Goal: Task Accomplishment & Management: Manage account settings

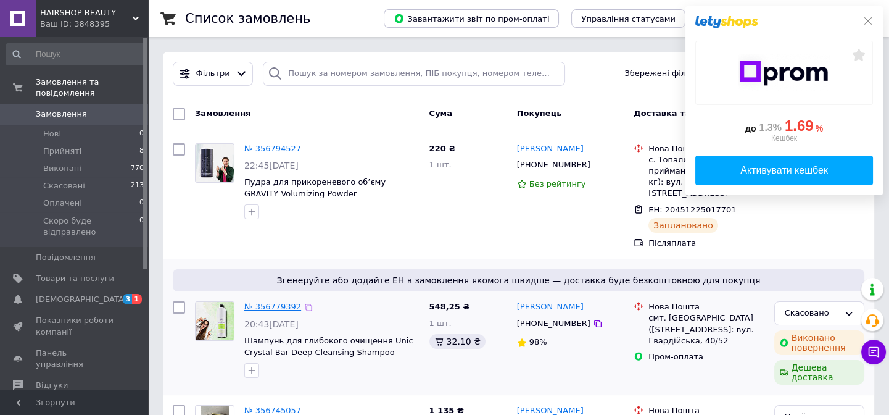
scroll to position [112, 0]
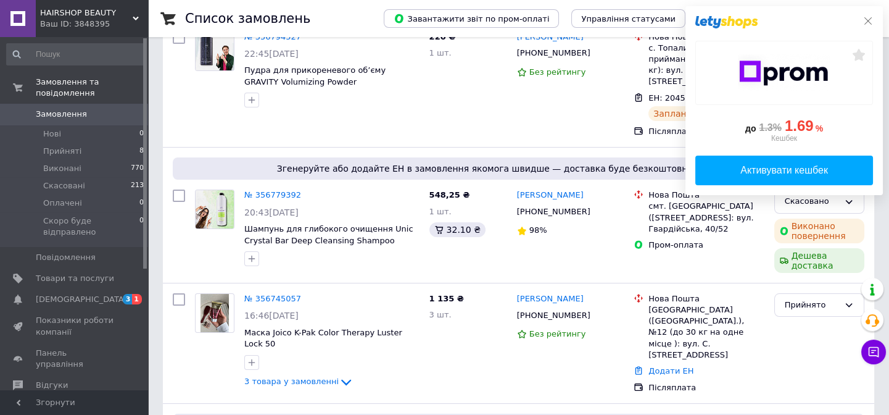
click at [872, 18] on icon at bounding box center [868, 21] width 10 height 10
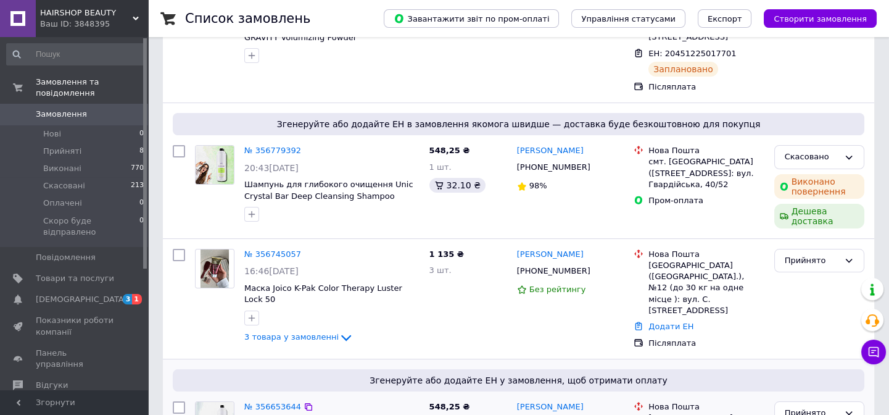
scroll to position [168, 0]
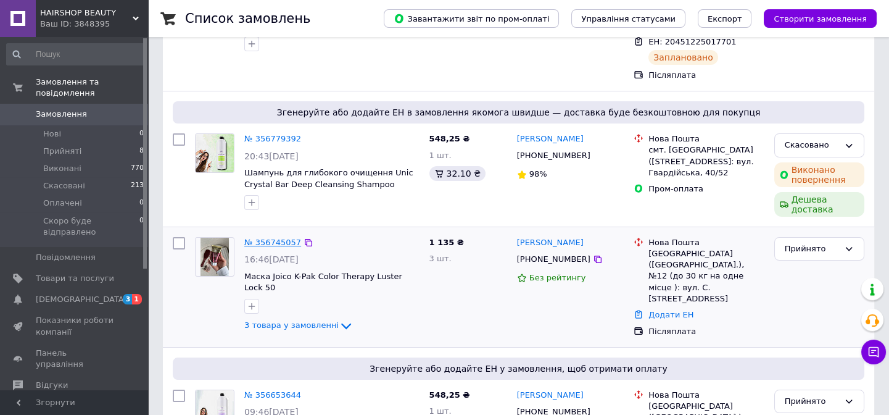
click at [268, 238] on link "№ 356745057" at bounding box center [272, 242] width 57 height 9
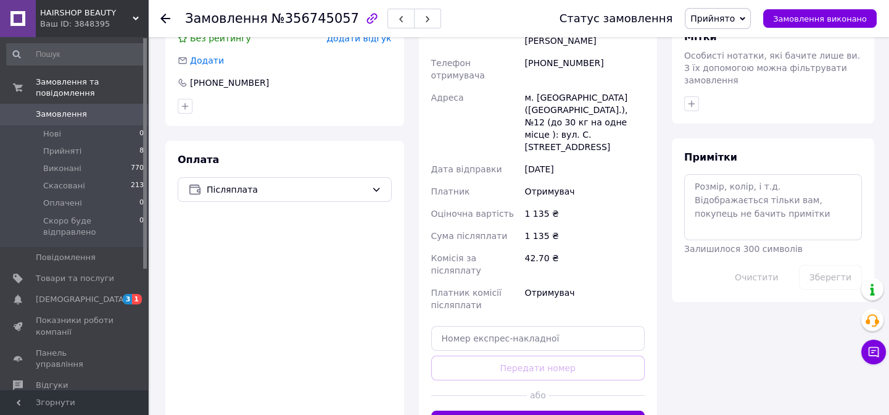
scroll to position [505, 0]
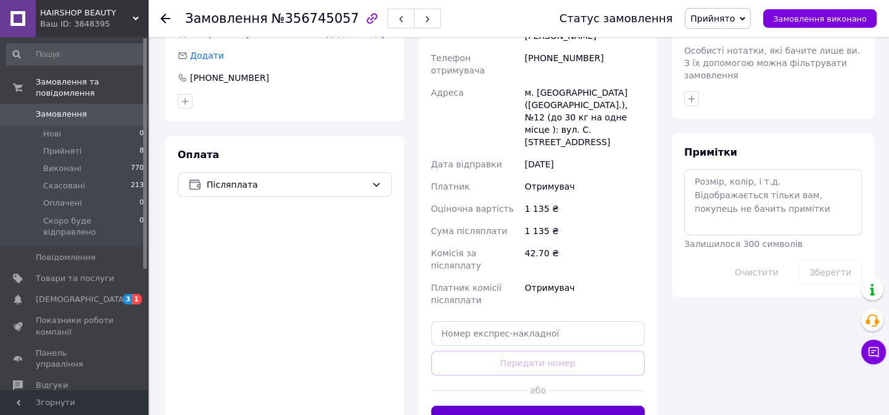
click at [537, 405] on button "Згенерувати ЕН" at bounding box center [538, 417] width 214 height 25
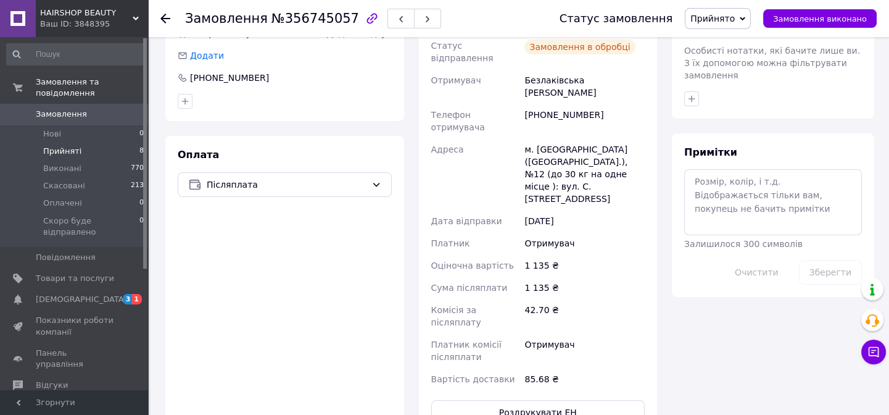
click at [65, 146] on span "Прийняті" at bounding box center [62, 151] width 38 height 11
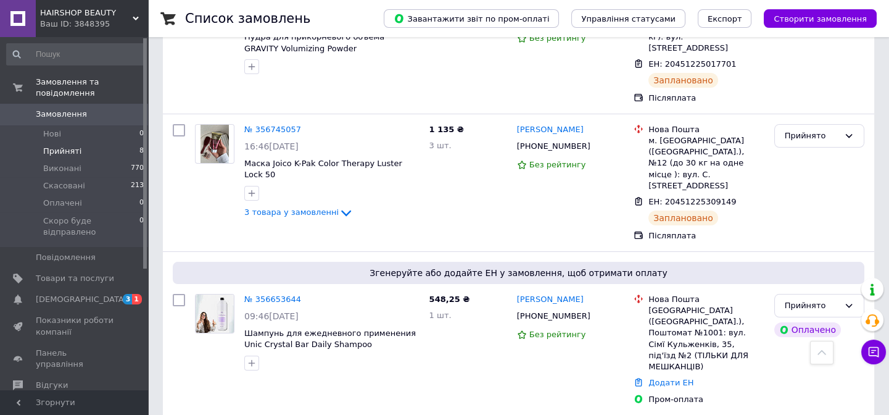
scroll to position [280, 0]
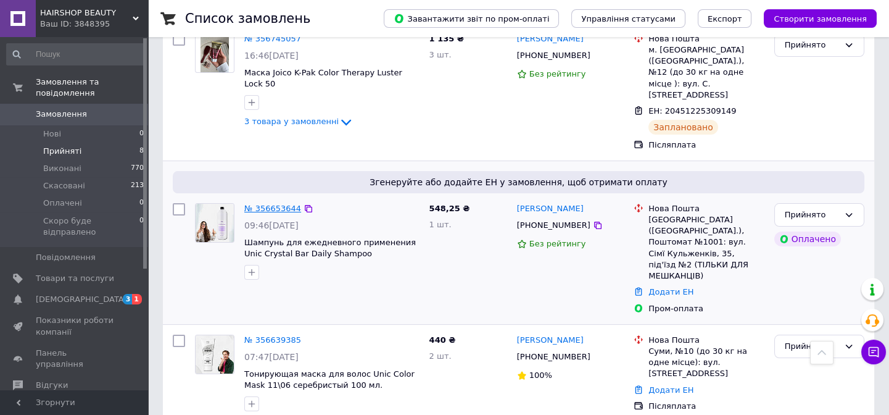
click at [280, 204] on link "№ 356653644" at bounding box center [272, 208] width 57 height 9
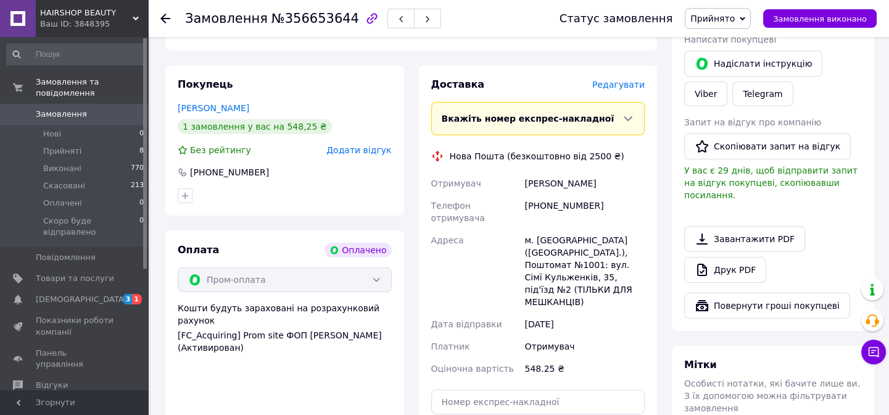
scroll to position [475, 0]
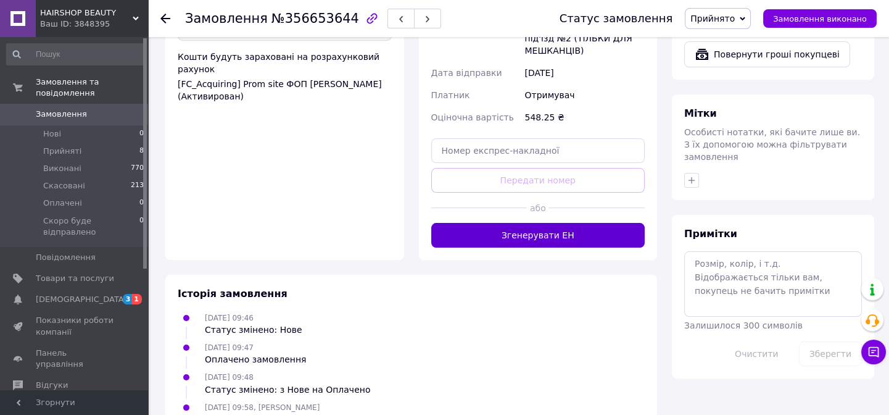
click at [549, 223] on button "Згенерувати ЕН" at bounding box center [538, 235] width 214 height 25
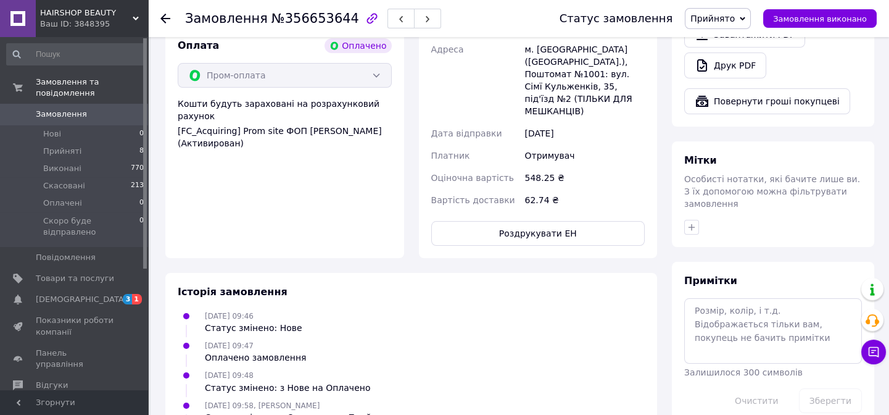
scroll to position [446, 0]
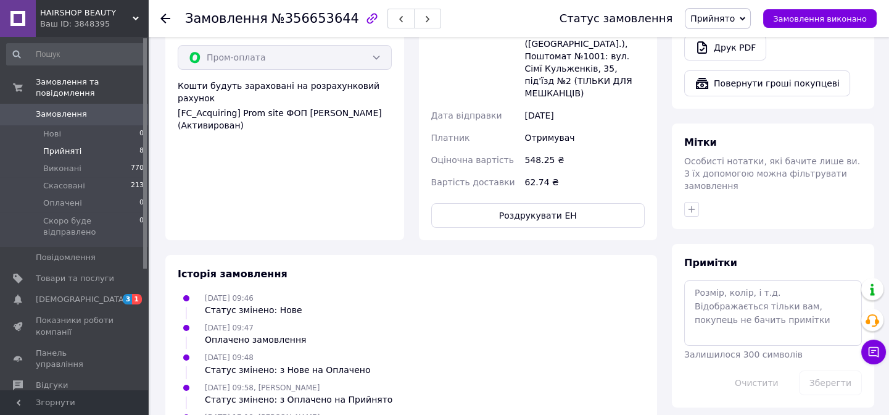
click at [56, 146] on li "Прийняті 8" at bounding box center [75, 151] width 151 height 17
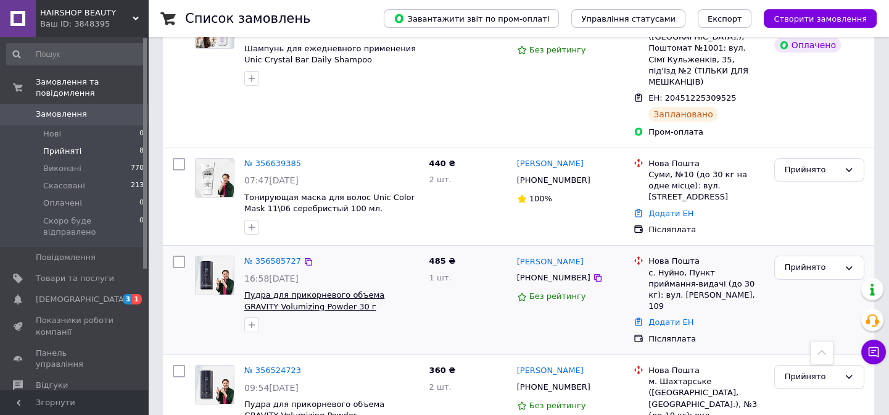
scroll to position [449, 0]
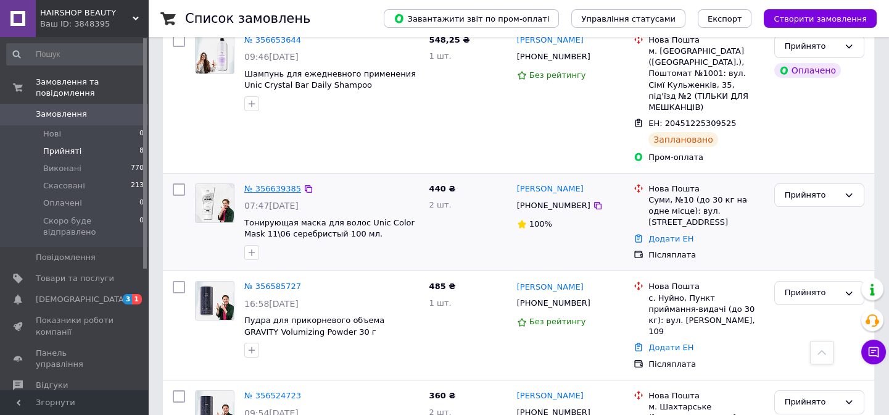
click at [264, 184] on link "№ 356639385" at bounding box center [272, 188] width 57 height 9
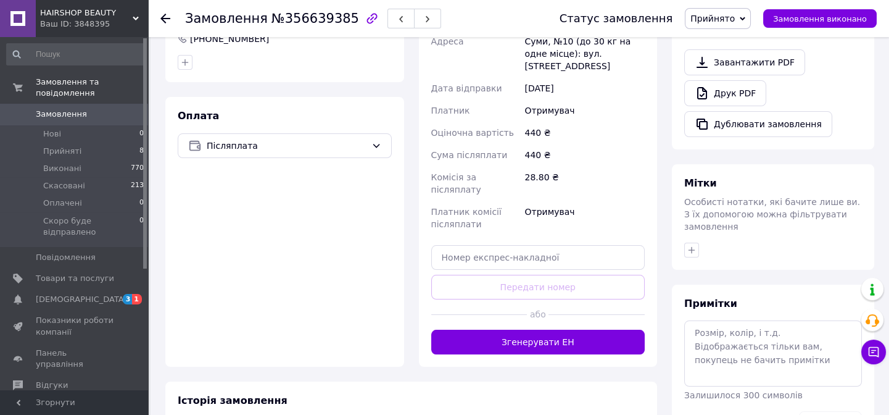
scroll to position [401, 0]
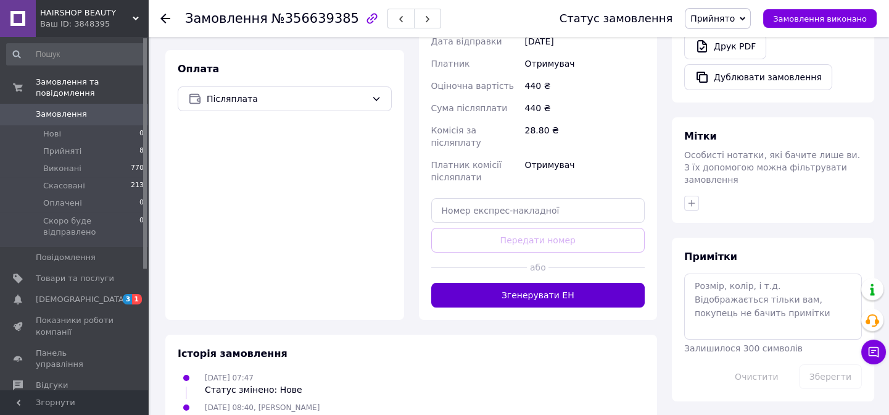
click at [517, 283] on button "Згенерувати ЕН" at bounding box center [538, 295] width 214 height 25
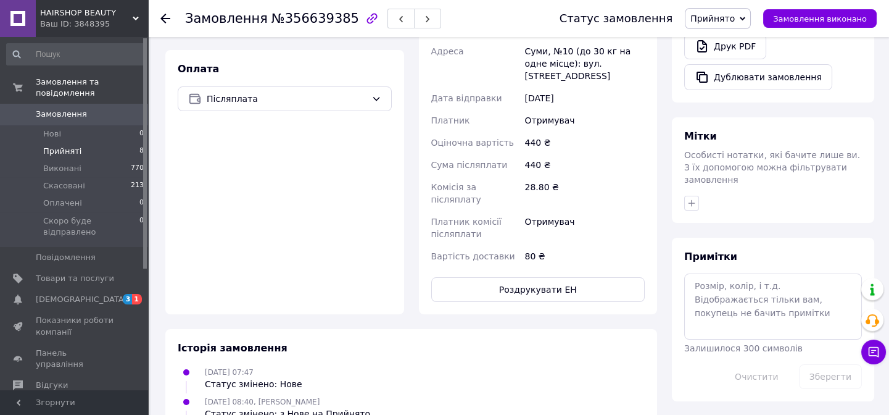
click at [64, 146] on span "Прийняті" at bounding box center [62, 151] width 38 height 11
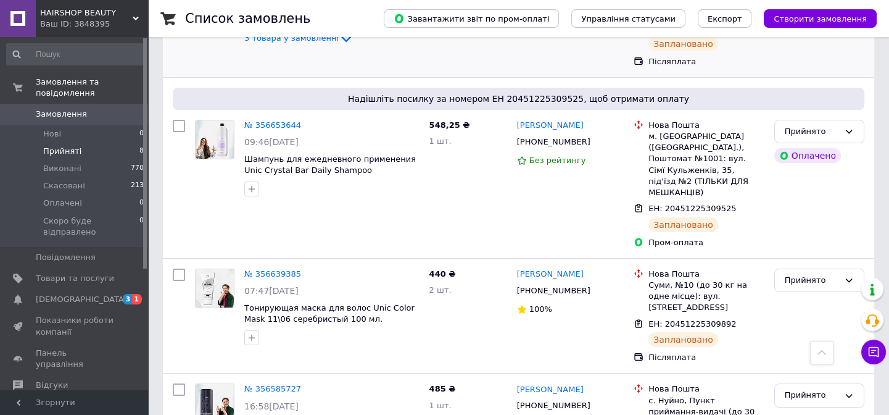
scroll to position [392, 0]
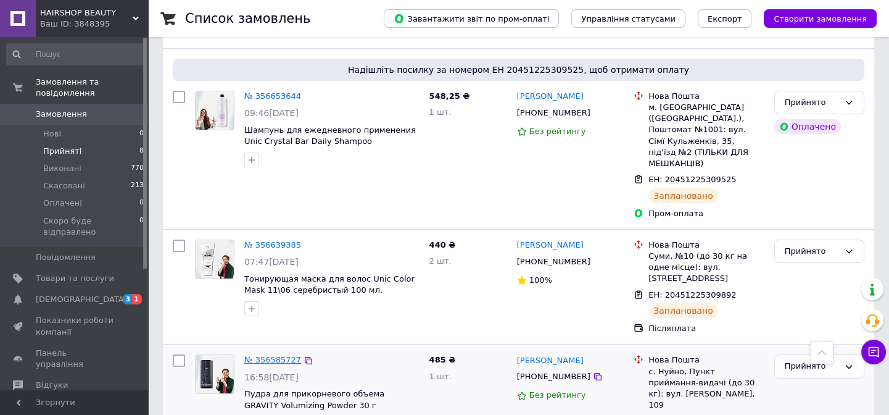
click at [274, 355] on link "№ 356585727" at bounding box center [272, 359] width 57 height 9
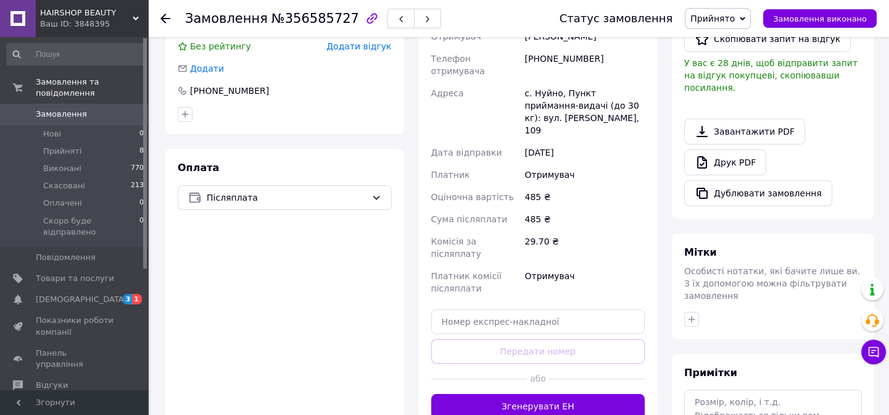
scroll to position [280, 0]
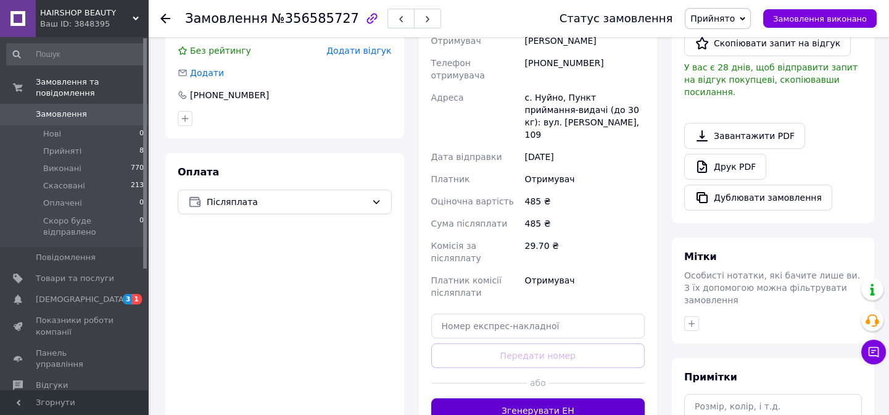
click at [517, 398] on button "Згенерувати ЕН" at bounding box center [538, 410] width 214 height 25
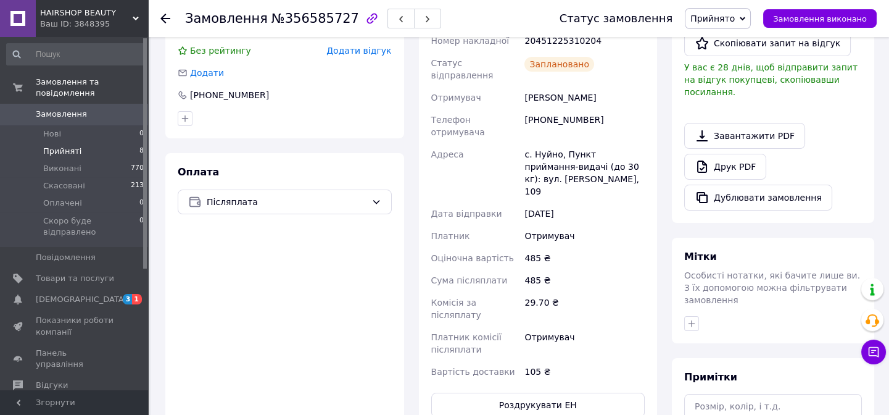
click at [66, 146] on span "Прийняті" at bounding box center [62, 151] width 38 height 11
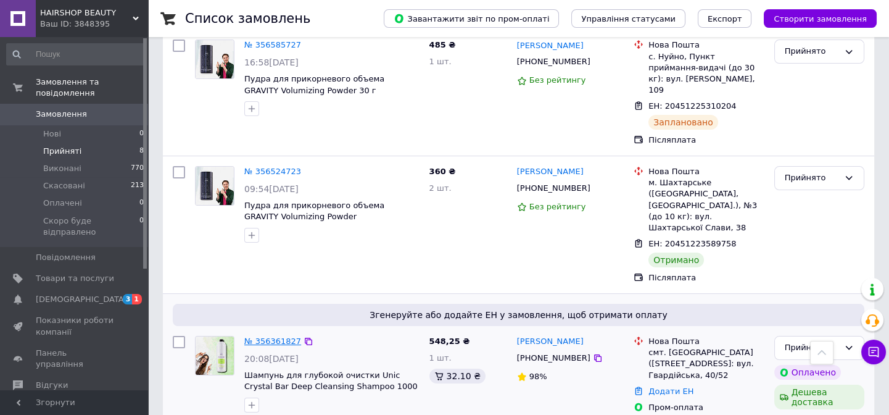
scroll to position [766, 0]
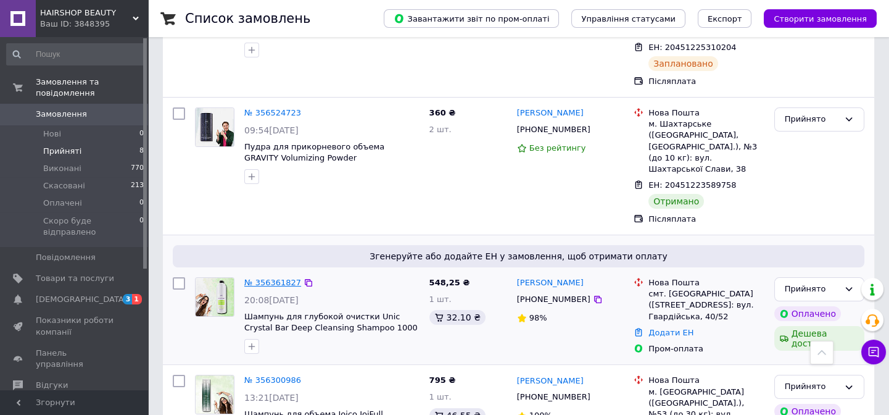
click at [270, 278] on link "№ 356361827" at bounding box center [272, 282] width 57 height 9
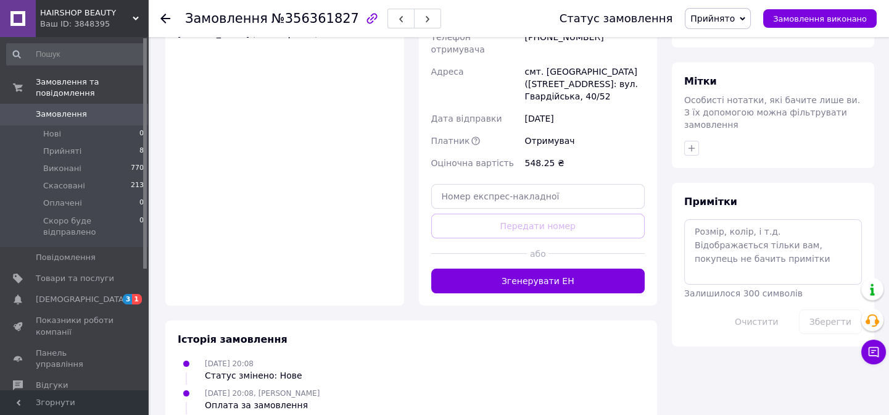
scroll to position [529, 0]
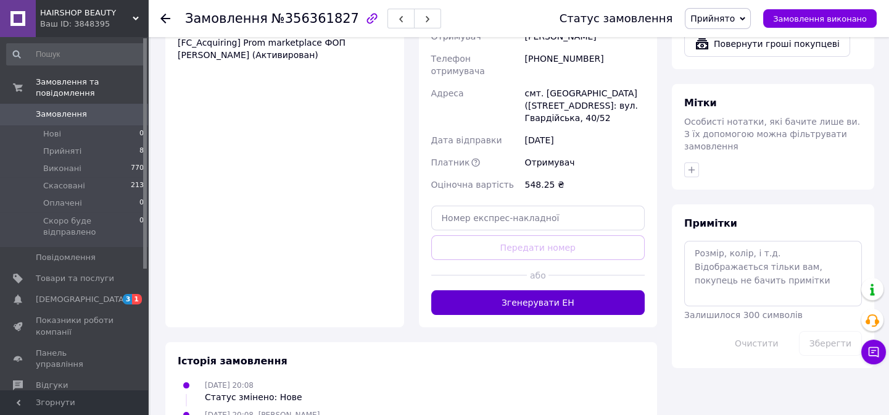
click at [520, 290] on button "Згенерувати ЕН" at bounding box center [538, 302] width 214 height 25
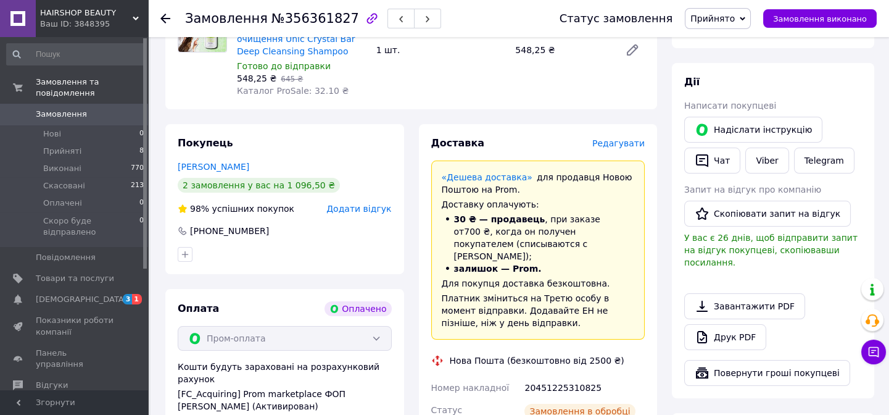
scroll to position [24, 0]
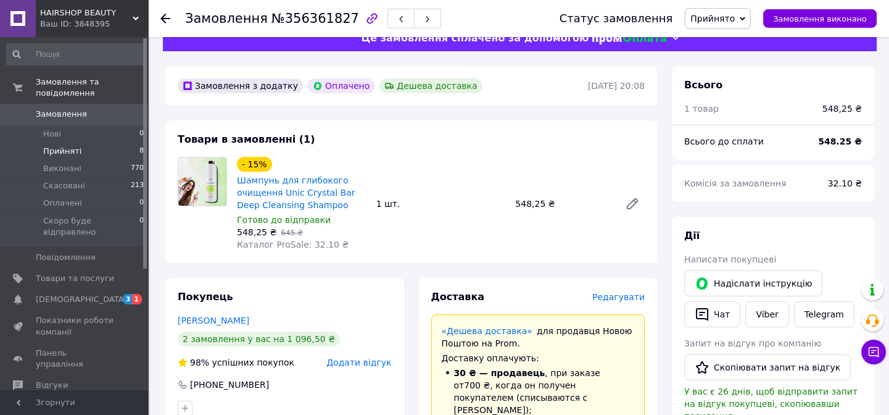
click at [62, 146] on span "Прийняті" at bounding box center [62, 151] width 38 height 11
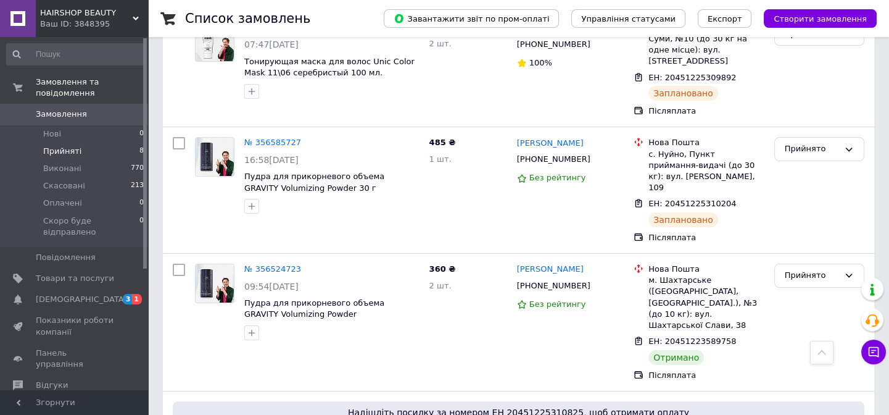
scroll to position [617, 0]
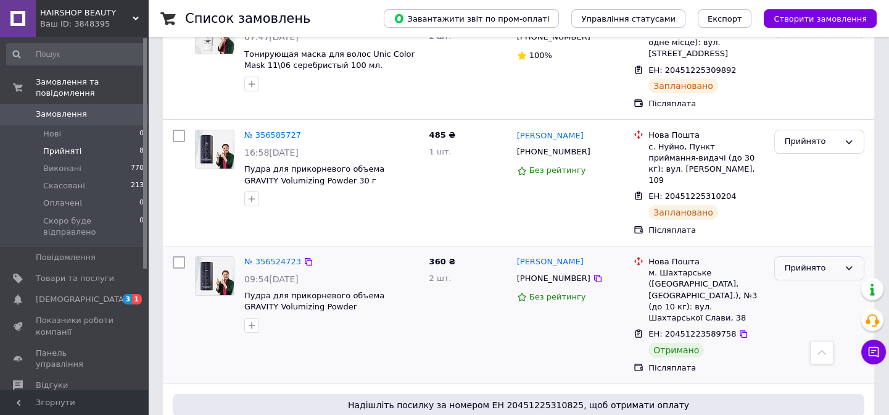
click at [810, 262] on div "Прийнято" at bounding box center [812, 268] width 54 height 13
click at [799, 283] on li "Виконано" at bounding box center [819, 294] width 89 height 23
click at [267, 257] on link "№ 356524723" at bounding box center [272, 261] width 57 height 9
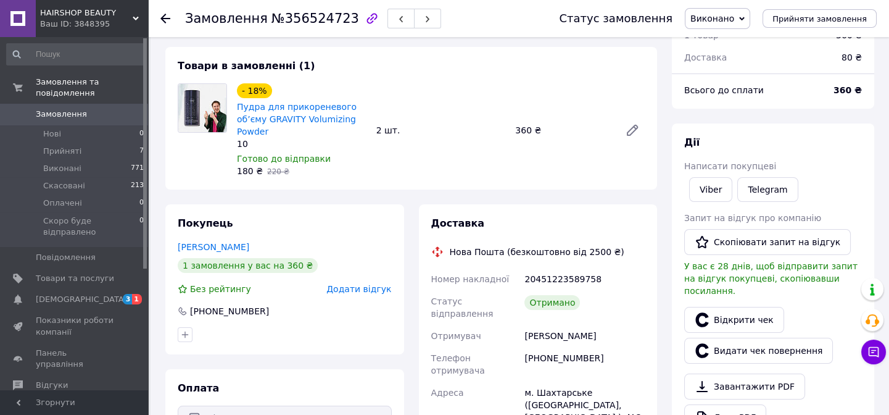
scroll to position [22, 0]
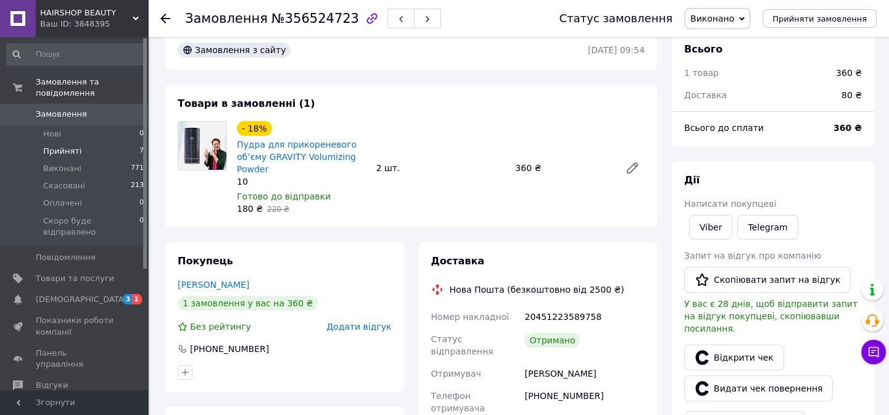
click at [63, 146] on span "Прийняті" at bounding box center [62, 151] width 38 height 11
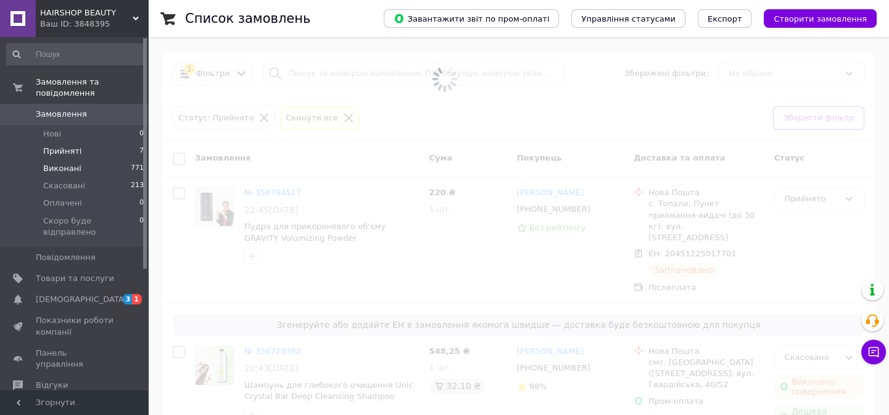
click at [62, 163] on span "Виконані" at bounding box center [62, 168] width 38 height 11
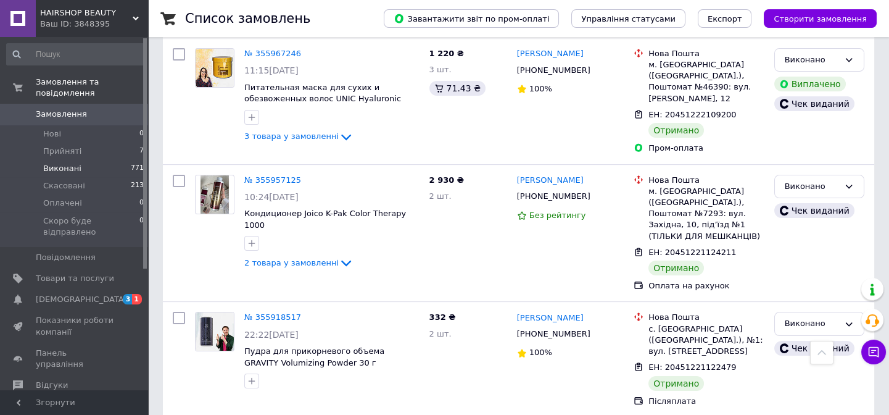
scroll to position [785, 0]
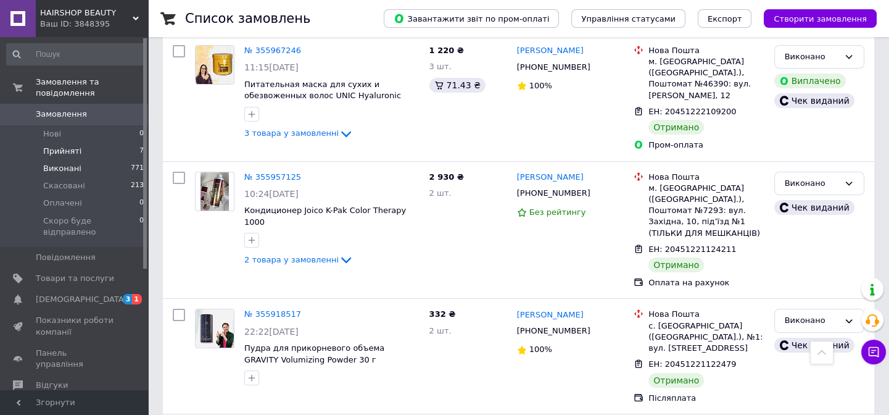
click at [52, 146] on span "Прийняті" at bounding box center [62, 151] width 38 height 11
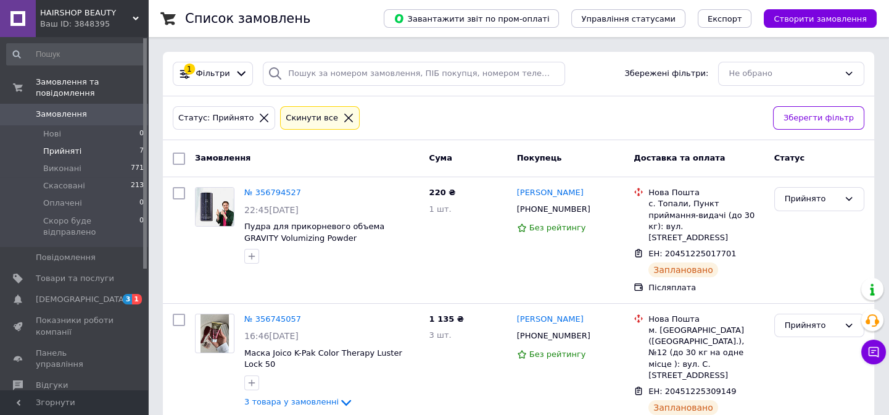
click at [62, 146] on span "Прийняті" at bounding box center [62, 151] width 38 height 11
